Goal: Book appointment/travel/reservation

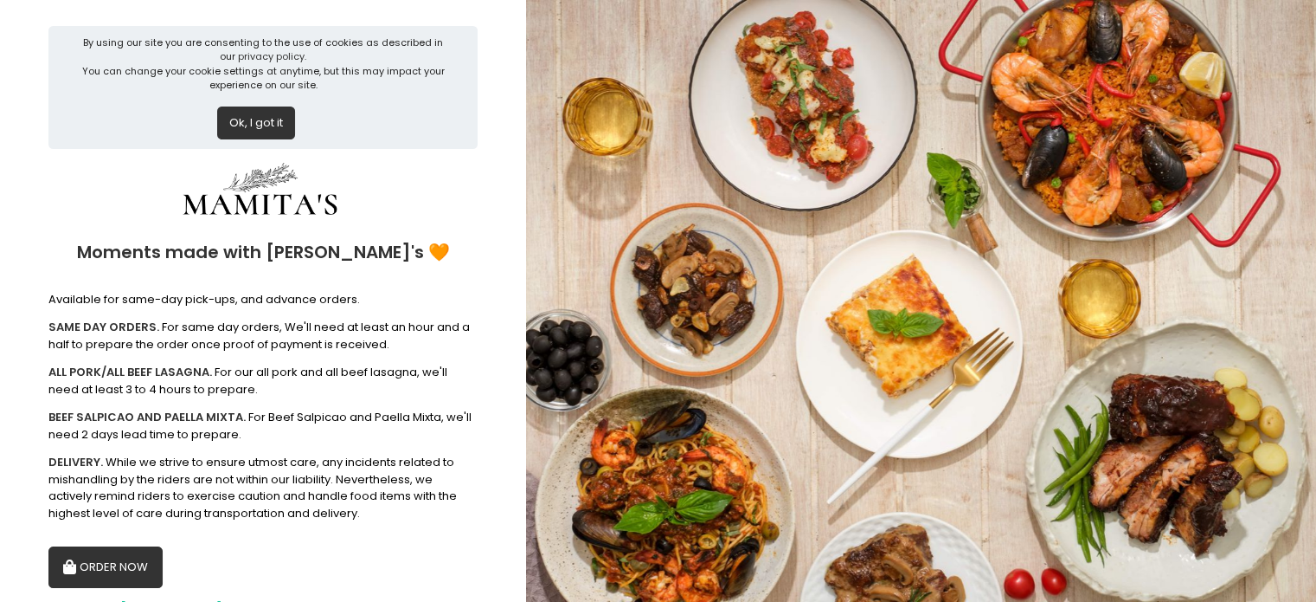
scroll to position [73, 0]
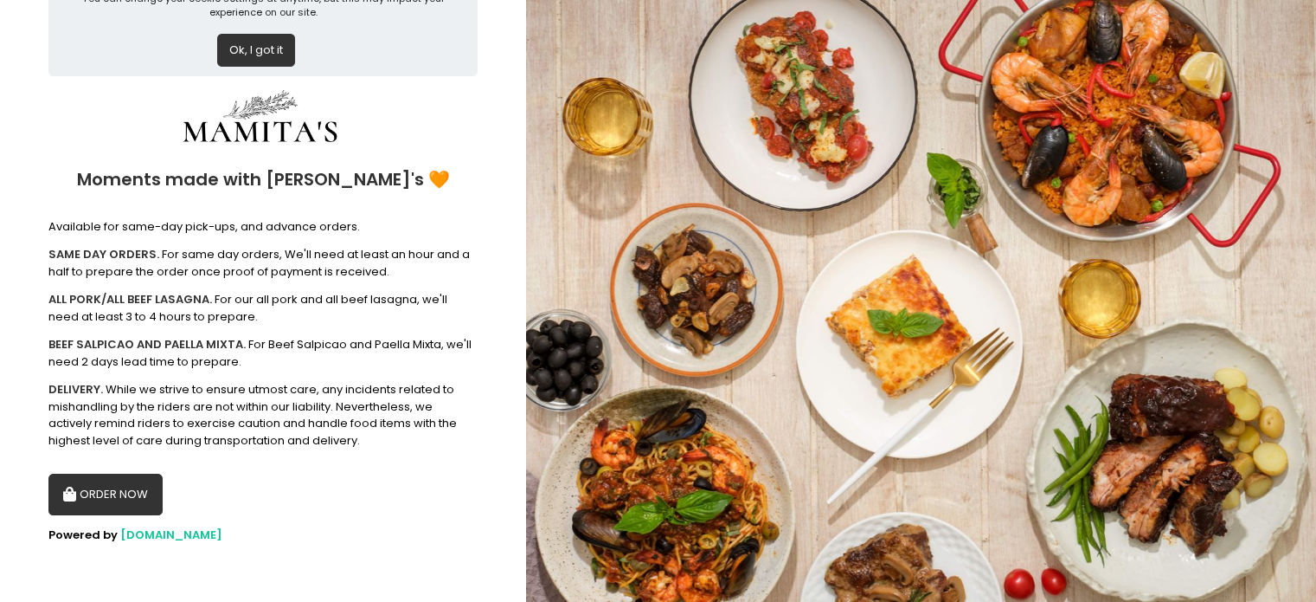
click at [95, 493] on button "ORDER NOW" at bounding box center [105, 494] width 114 height 42
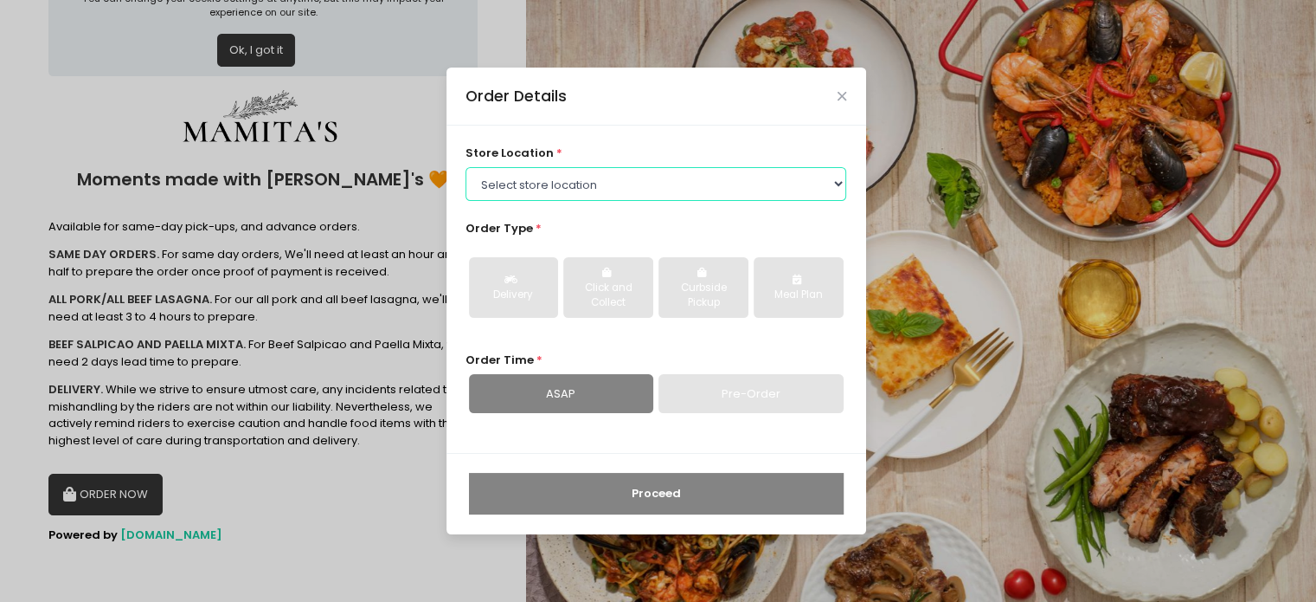
click at [836, 183] on select "Select store location Mamitas PH - [GEOGRAPHIC_DATA] Mamitas PH - [GEOGRAPHIC_D…" at bounding box center [656, 183] width 381 height 33
select select "65ad40693dc37ee8b8129aca"
click at [466, 167] on select "Select store location Mamitas PH - [GEOGRAPHIC_DATA] Mamitas PH - [GEOGRAPHIC_D…" at bounding box center [656, 183] width 381 height 33
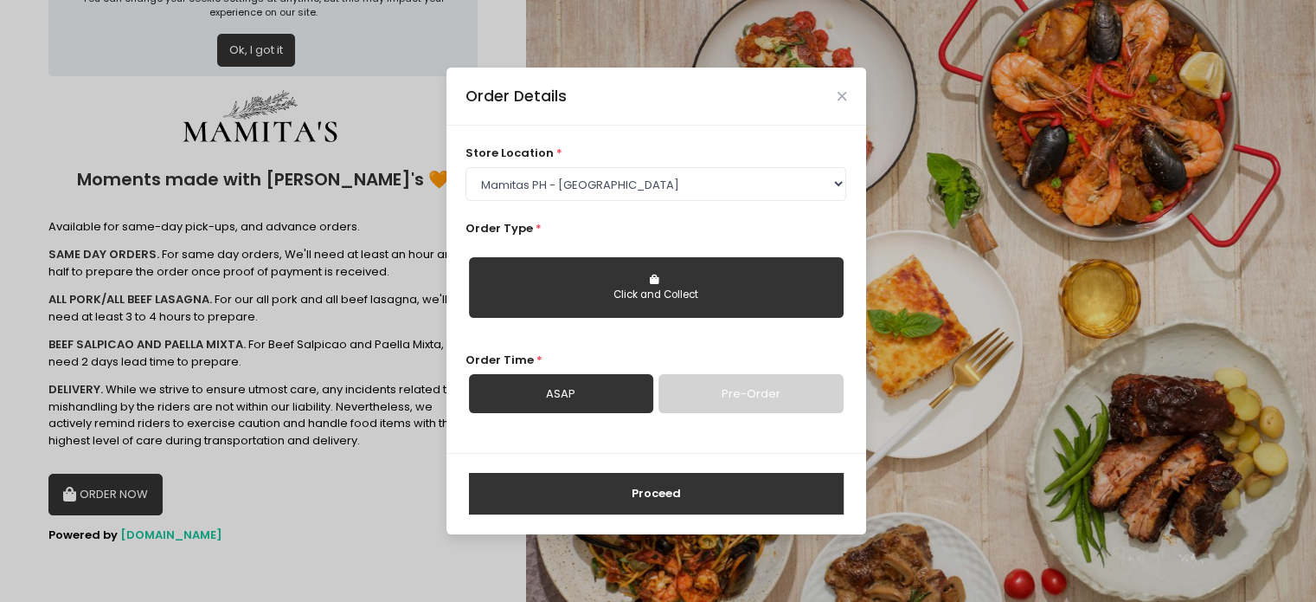
click at [626, 301] on div "Click and Collect" at bounding box center [656, 295] width 351 height 16
click at [755, 383] on link "Pre-Order" at bounding box center [751, 394] width 184 height 40
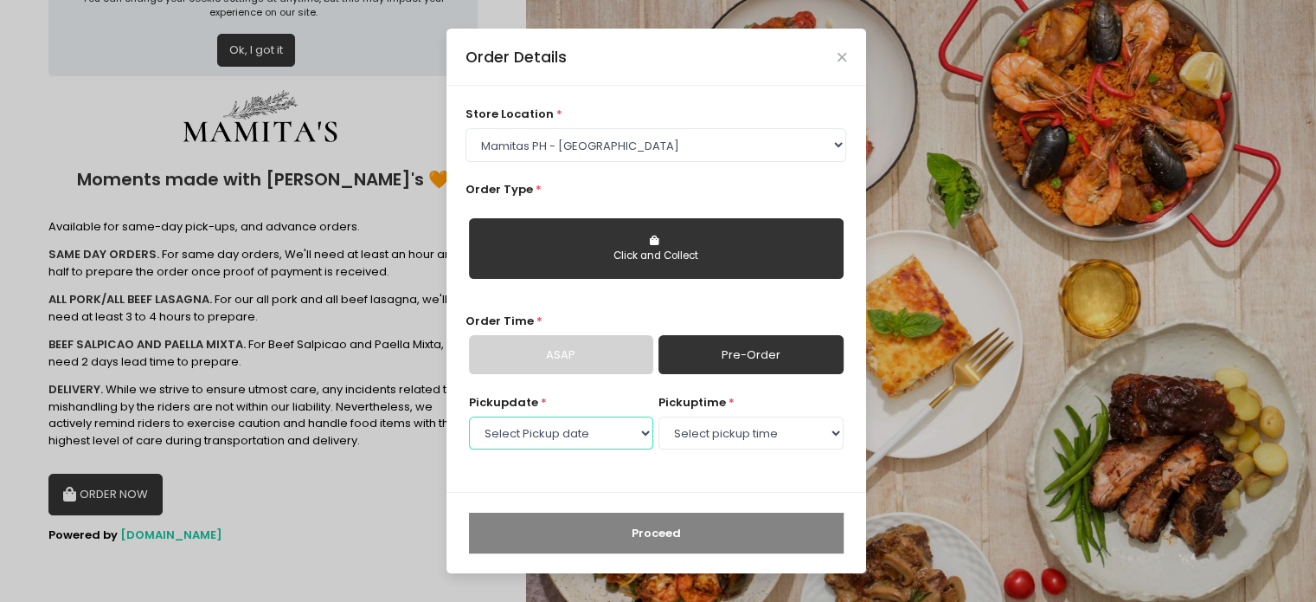
click at [640, 436] on select "Select Pickup date [DATE] [DATE] [DATE] [DATE] [DATE] [DATE] [DATE] [DATE] [DAT…" at bounding box center [561, 432] width 184 height 33
select select "[DATE]"
click at [469, 416] on select "Select Pickup date [DATE] [DATE] [DATE] [DATE] [DATE] [DATE] [DATE] [DATE] [DAT…" at bounding box center [561, 432] width 184 height 33
click at [814, 428] on select "Select pickup time 09:00 AM - 09:30 AM 09:30 AM - 10:00 AM 10:00 AM - 10:30 AM …" at bounding box center [751, 432] width 184 height 33
select select "09:00"
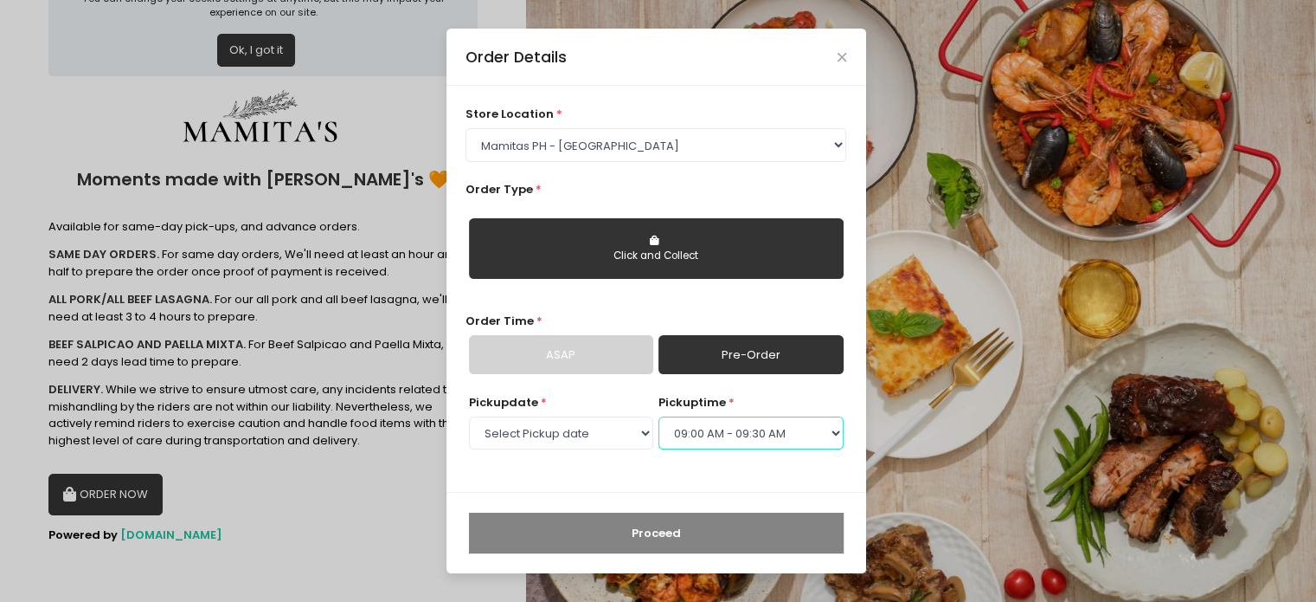
click at [659, 416] on select "Select pickup time 09:00 AM - 09:30 AM 09:30 AM - 10:00 AM 10:00 AM - 10:30 AM …" at bounding box center [751, 432] width 184 height 33
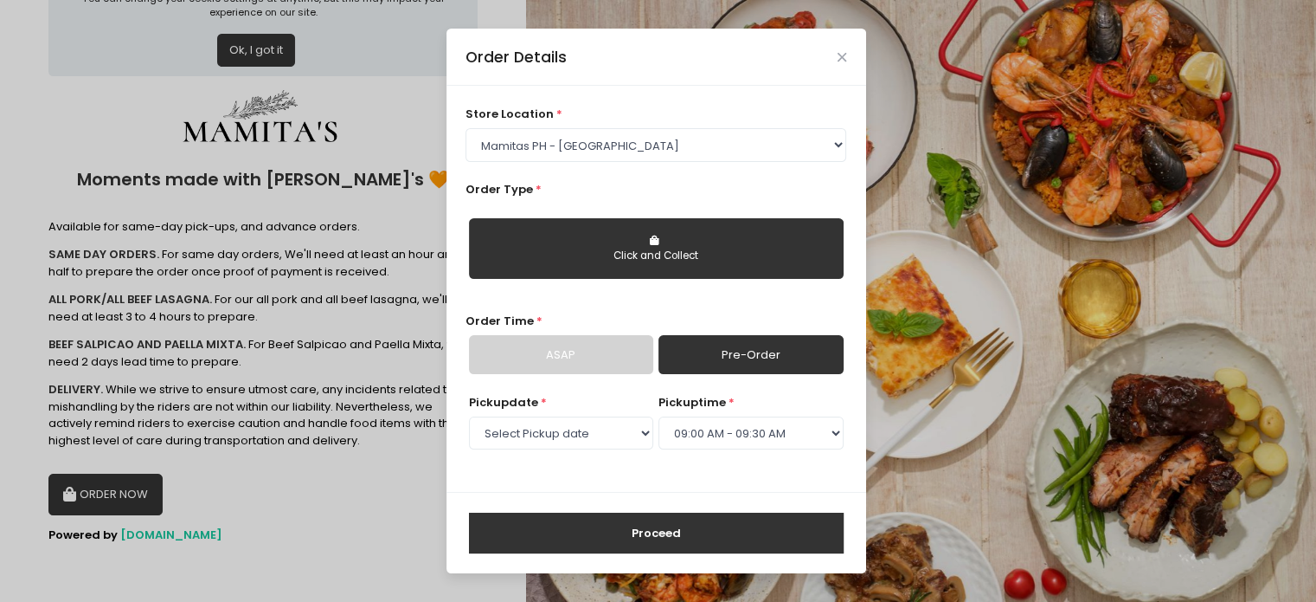
click at [672, 530] on button "Proceed" at bounding box center [656, 533] width 375 height 42
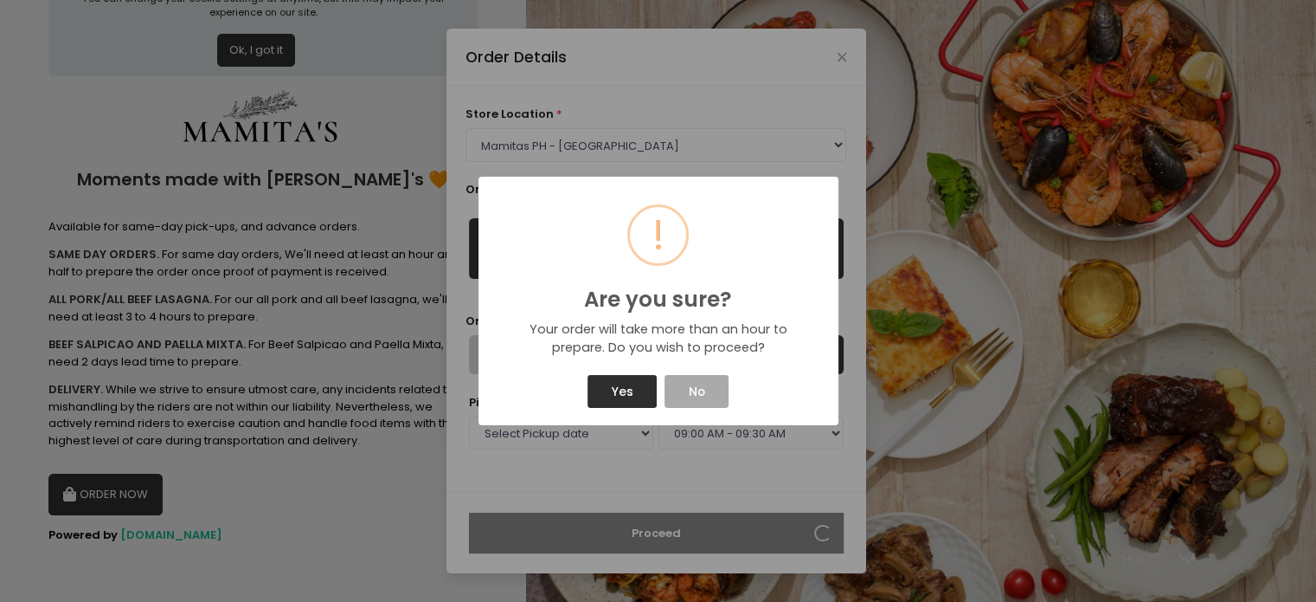
click at [626, 390] on button "Yes" at bounding box center [622, 391] width 69 height 33
